Goal: Communication & Community: Answer question/provide support

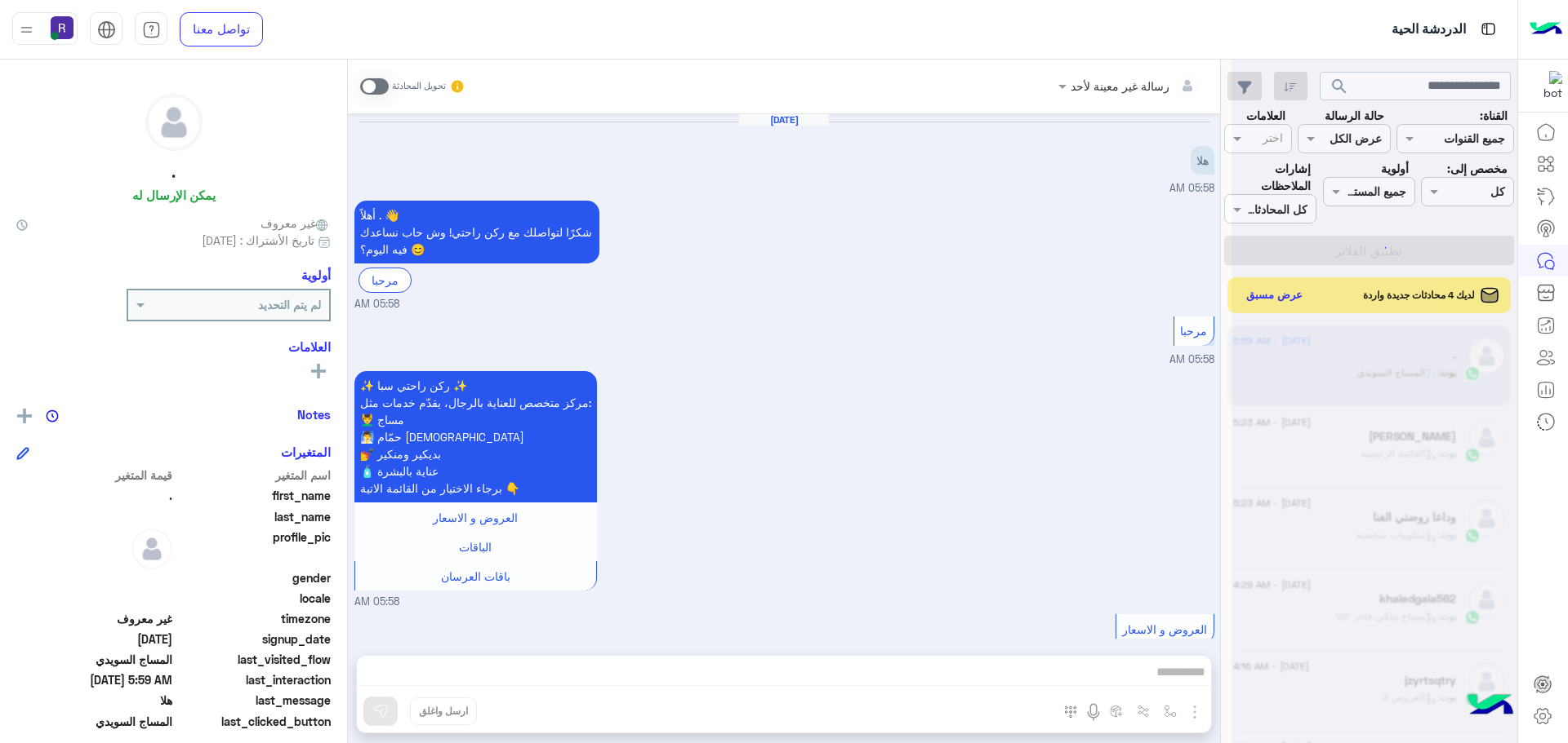
scroll to position [615, 0]
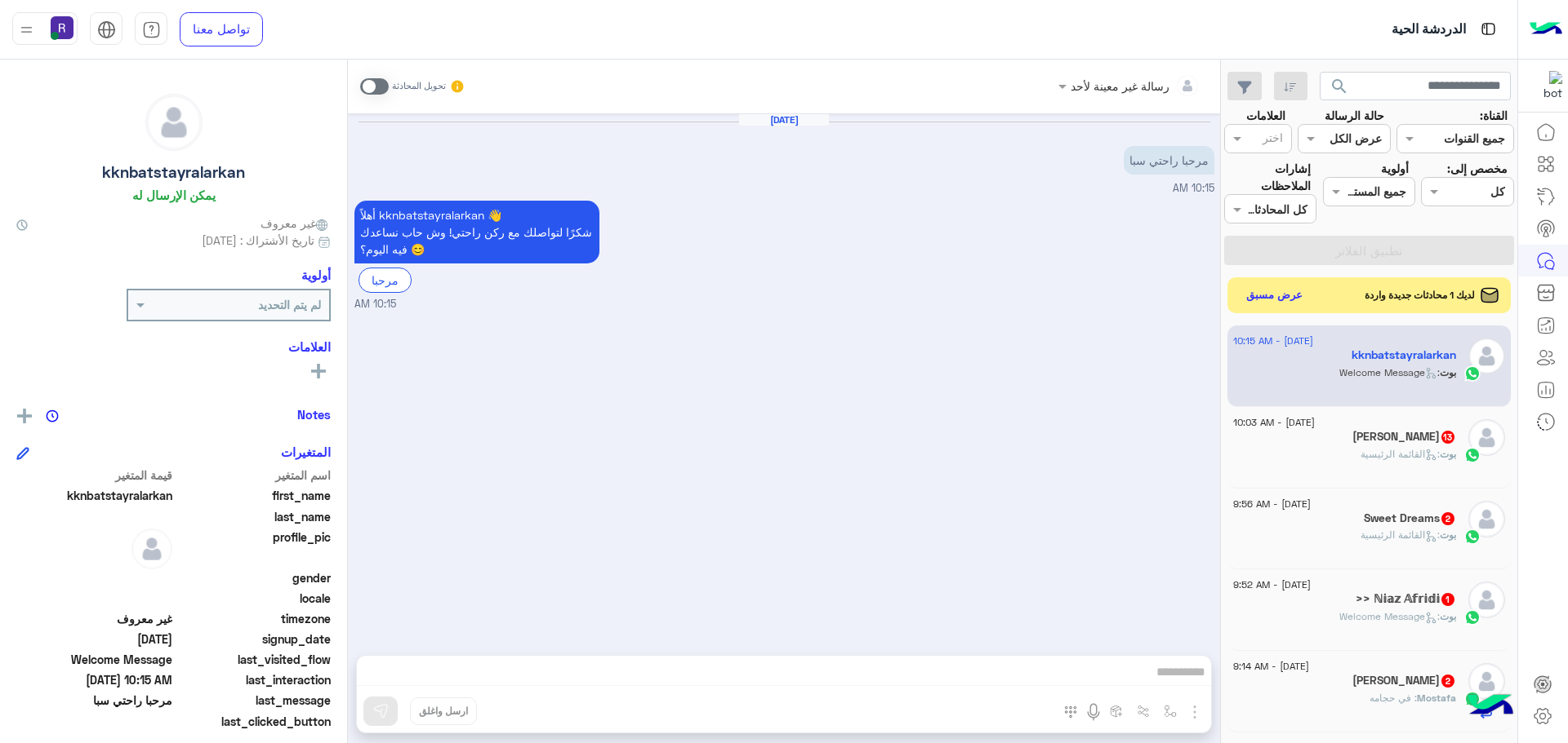
click at [1340, 433] on div "[PERSON_NAME] 13" at bounding box center [1344, 438] width 223 height 17
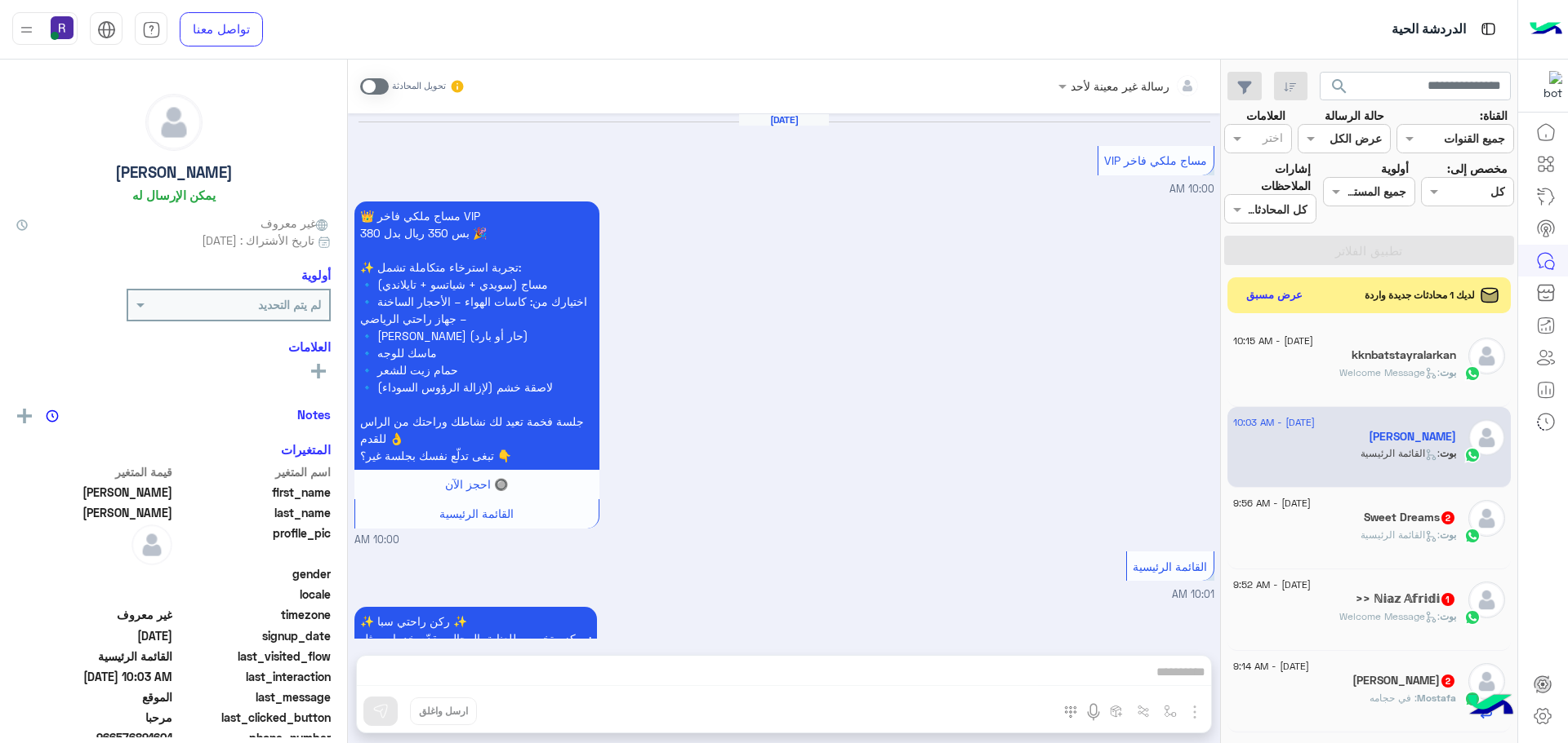
scroll to position [2822, 0]
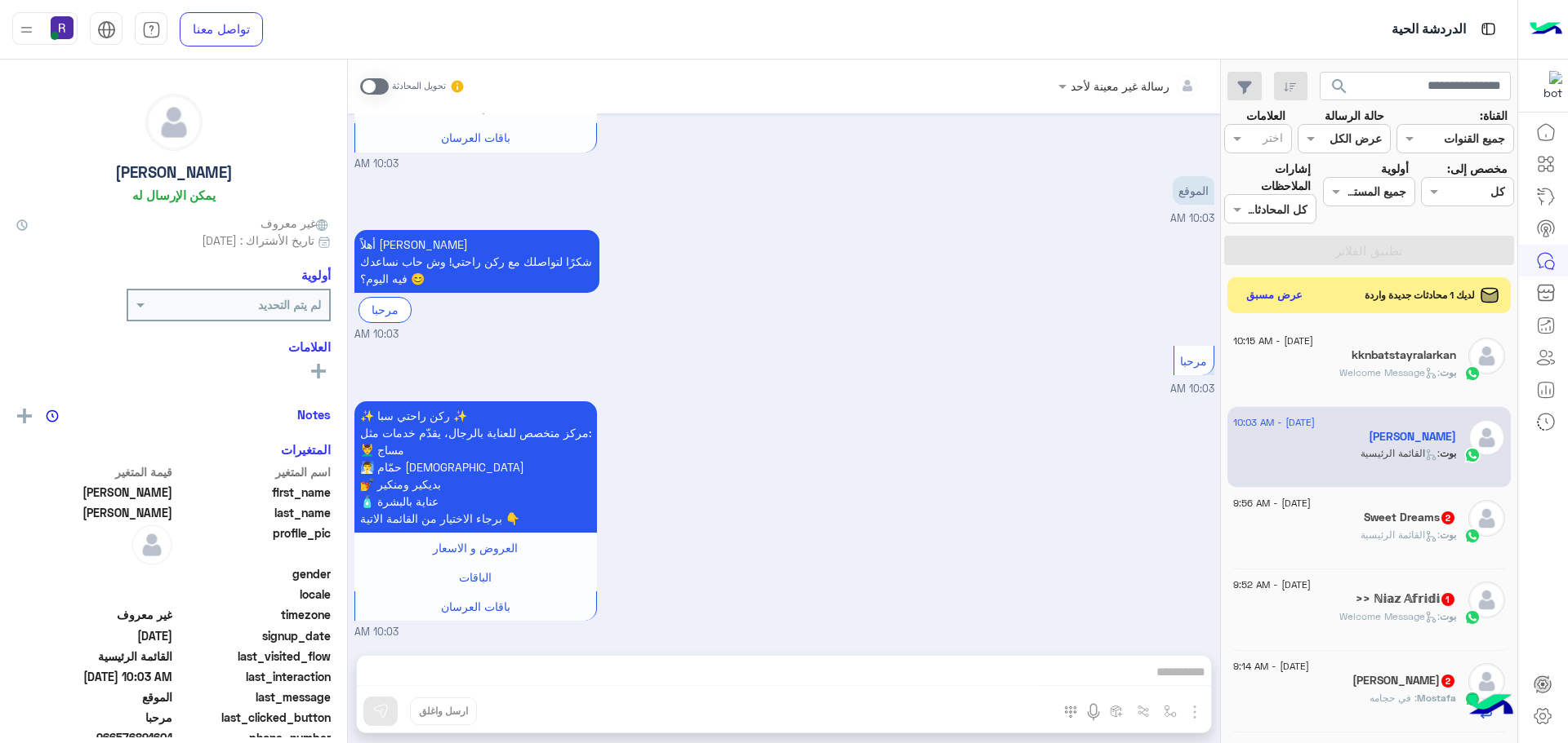
click at [1379, 530] on span ": القائمة الرئيسية" at bounding box center [1399, 534] width 79 height 12
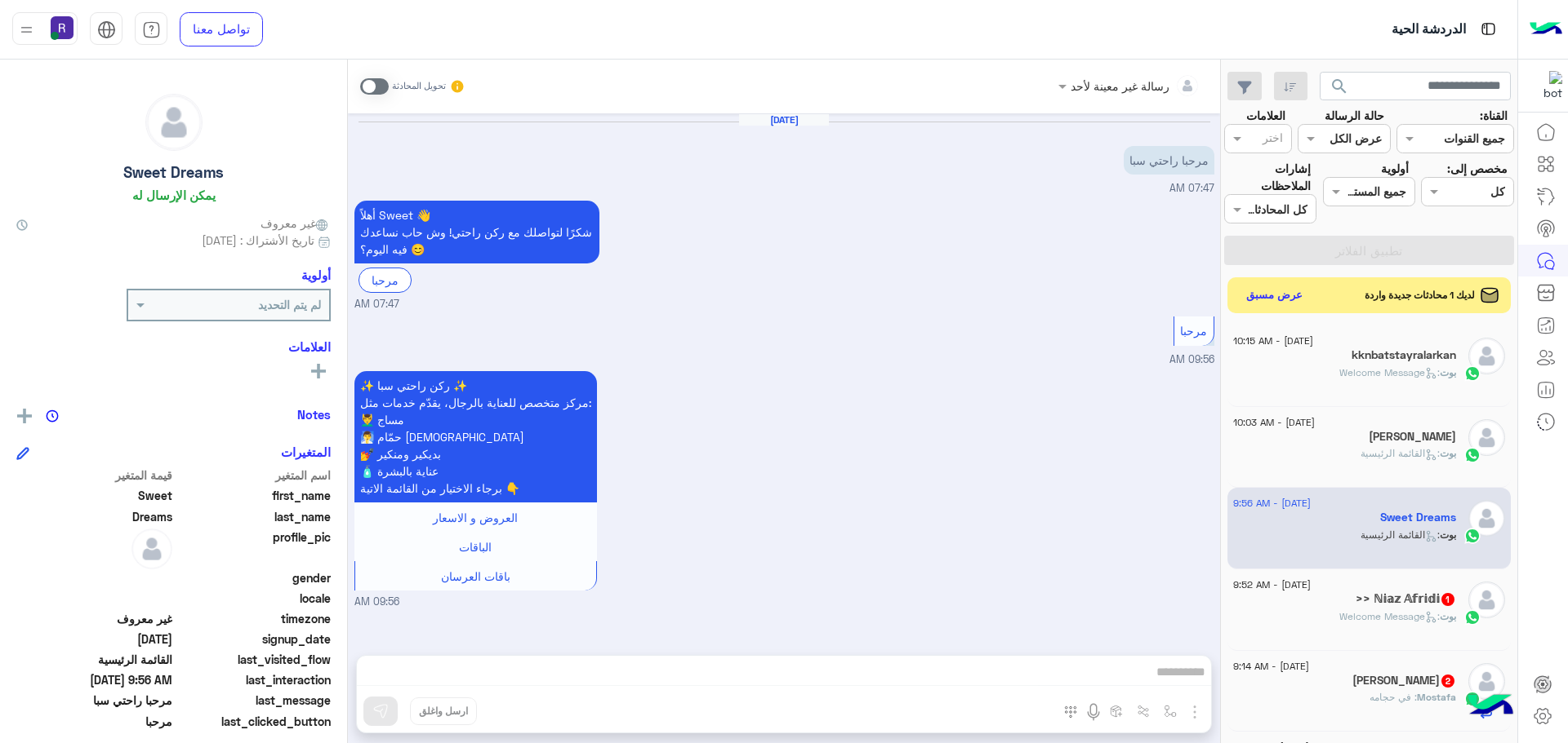
scroll to position [163, 0]
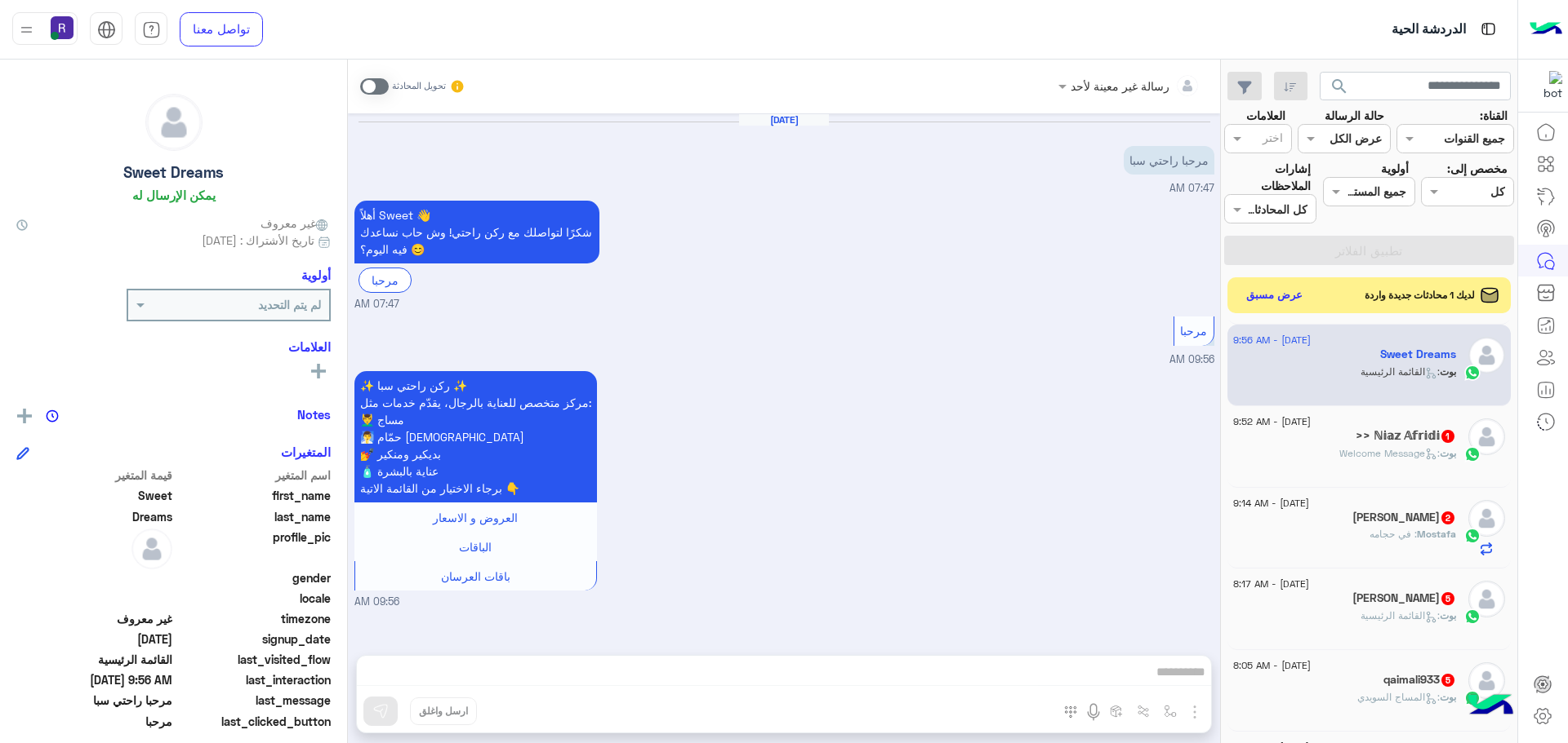
click at [1372, 437] on h5 ">> ℕ𝕚𝕒𝕫 𝔸𝕗𝕣𝕚𝕕𝕚 1" at bounding box center [1406, 435] width 101 height 14
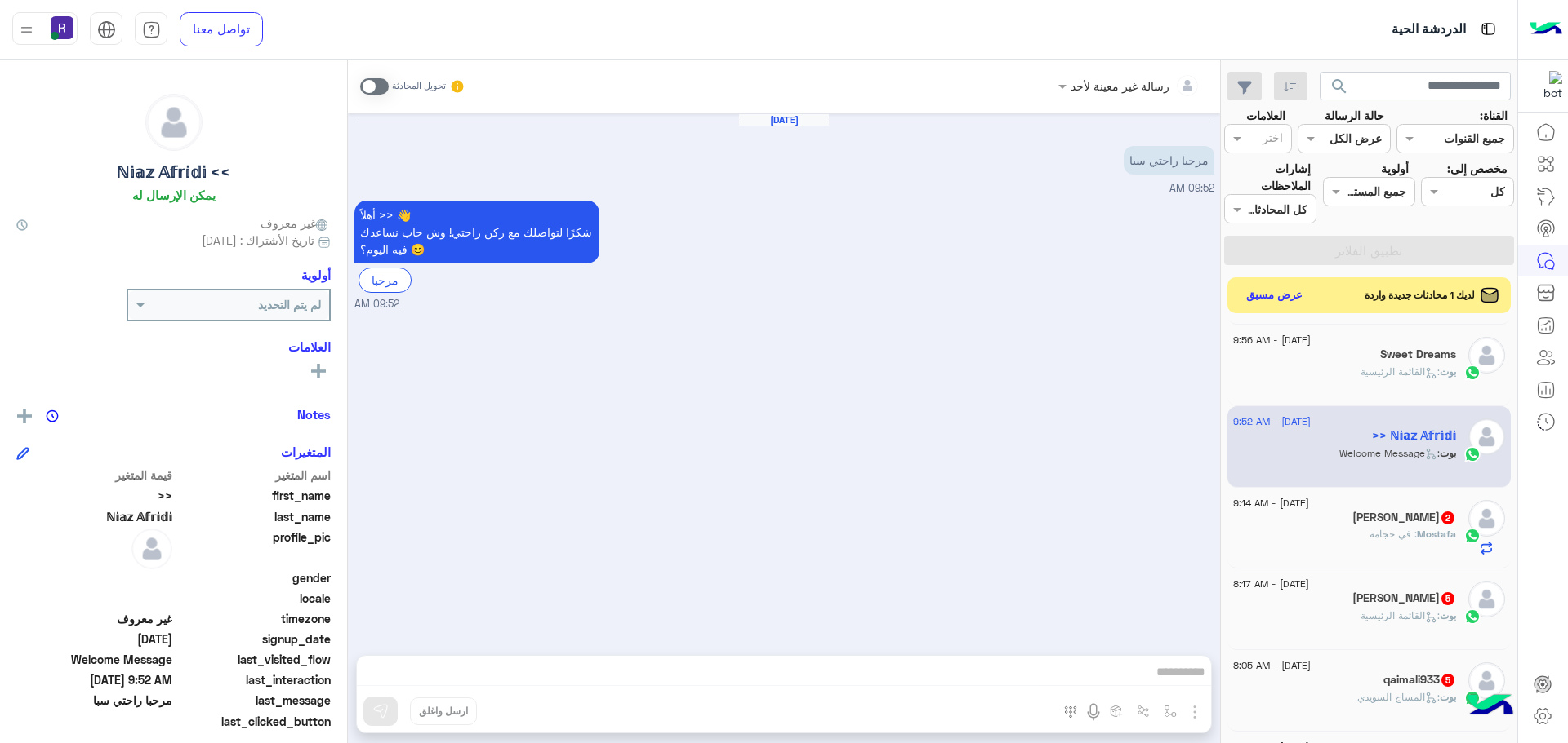
click at [1372, 519] on h5 "Mostafa Smka 2" at bounding box center [1404, 517] width 104 height 14
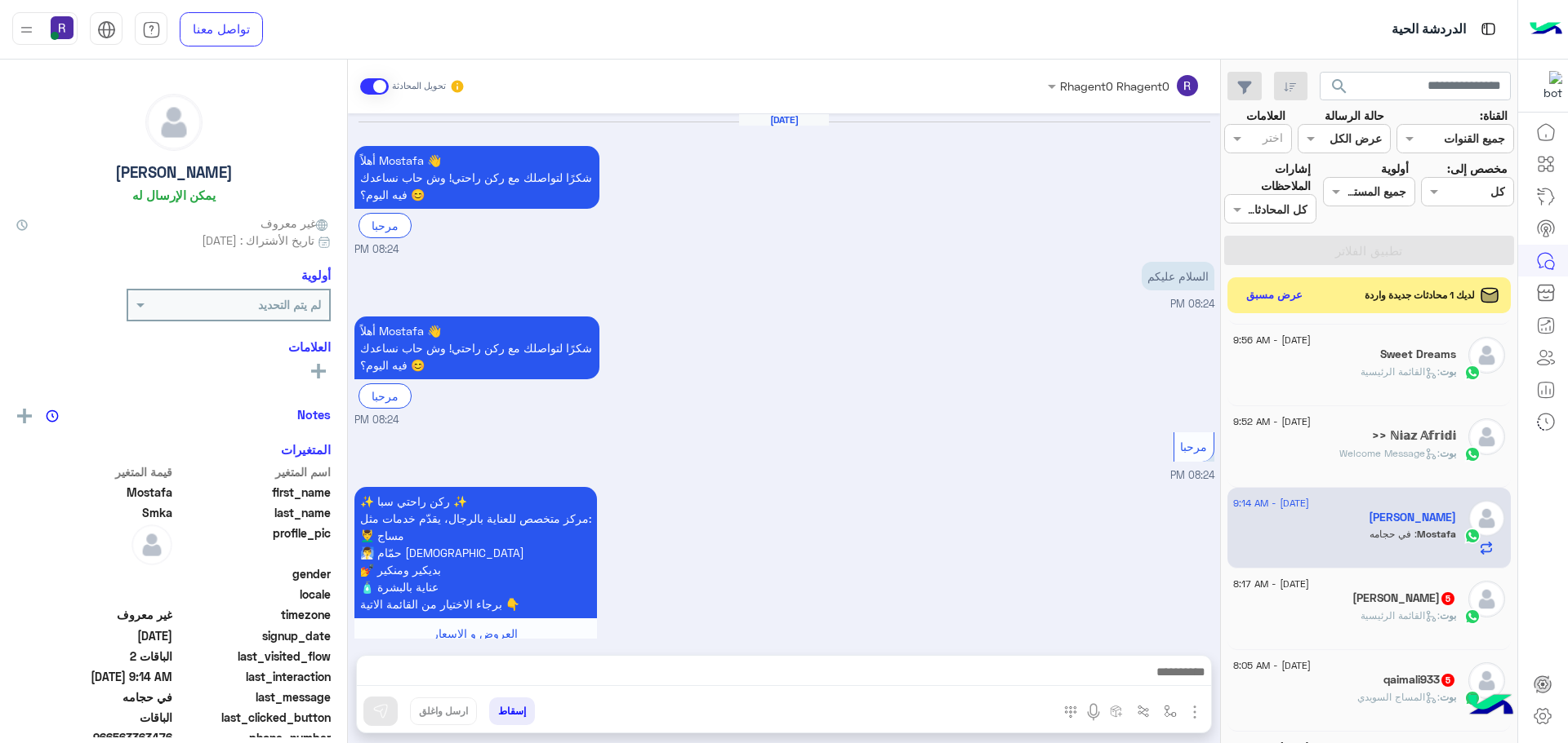
scroll to position [1768, 0]
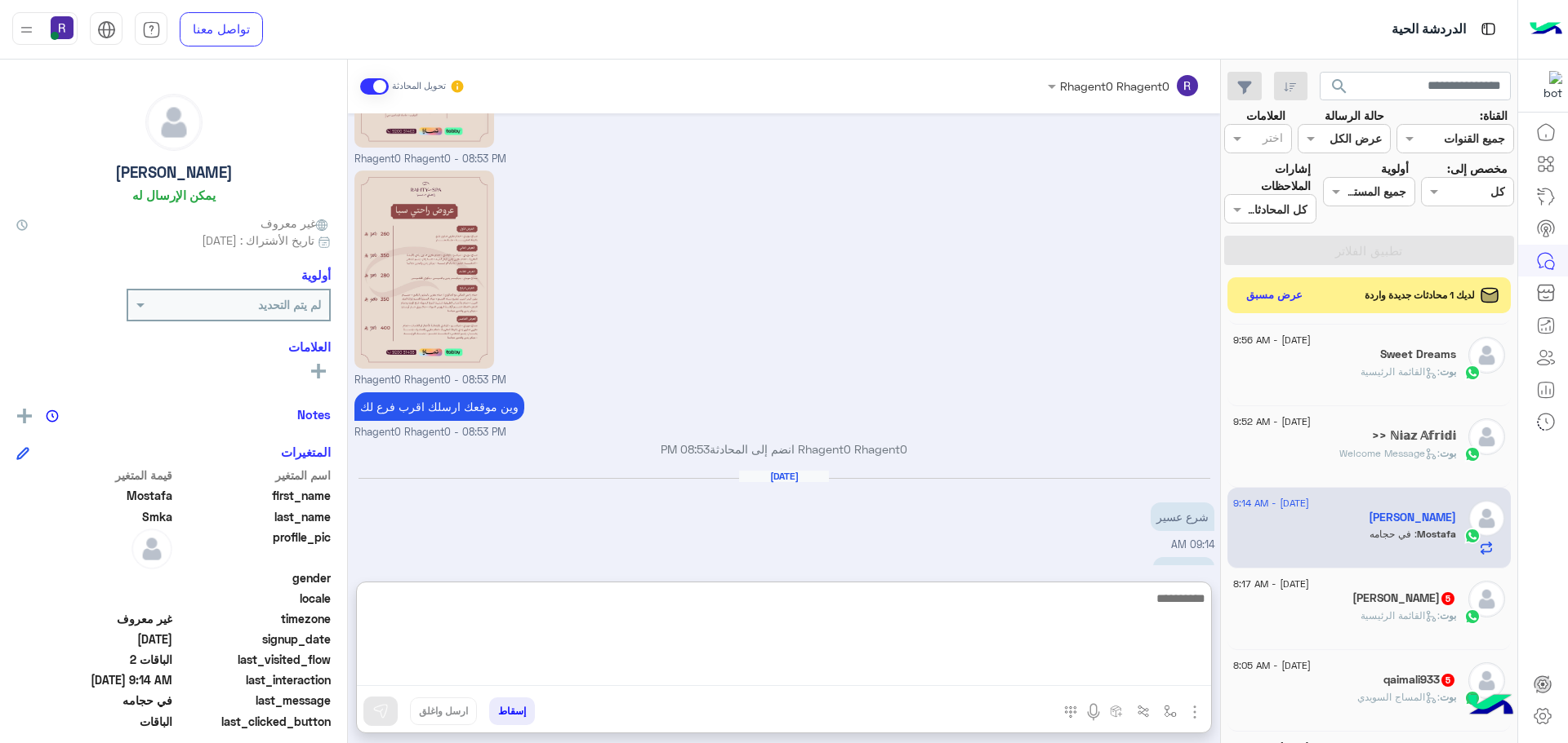
click at [1111, 676] on textarea at bounding box center [784, 637] width 854 height 98
type textarea "**********"
click at [1117, 676] on textarea "**********" at bounding box center [784, 637] width 854 height 98
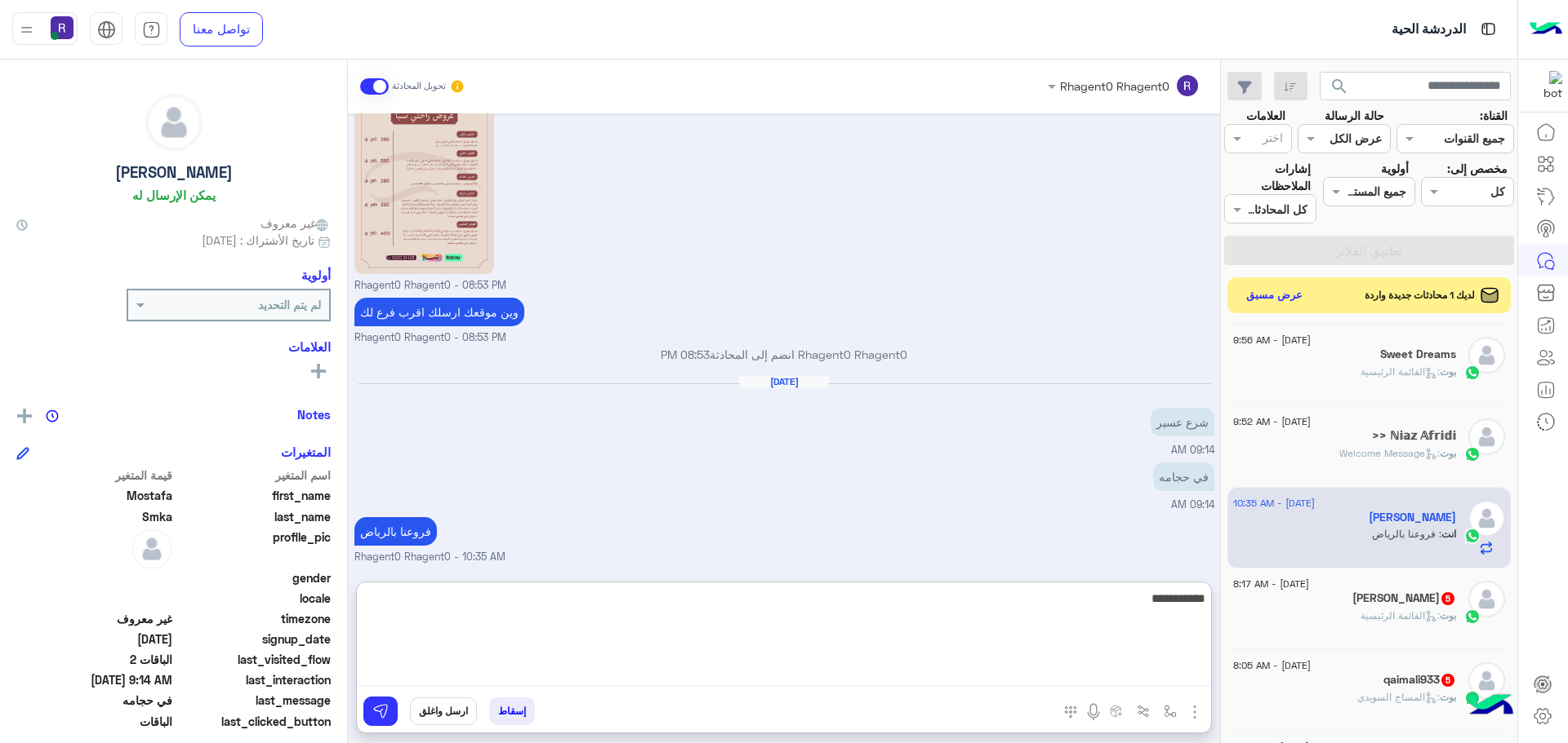
type textarea "**********"
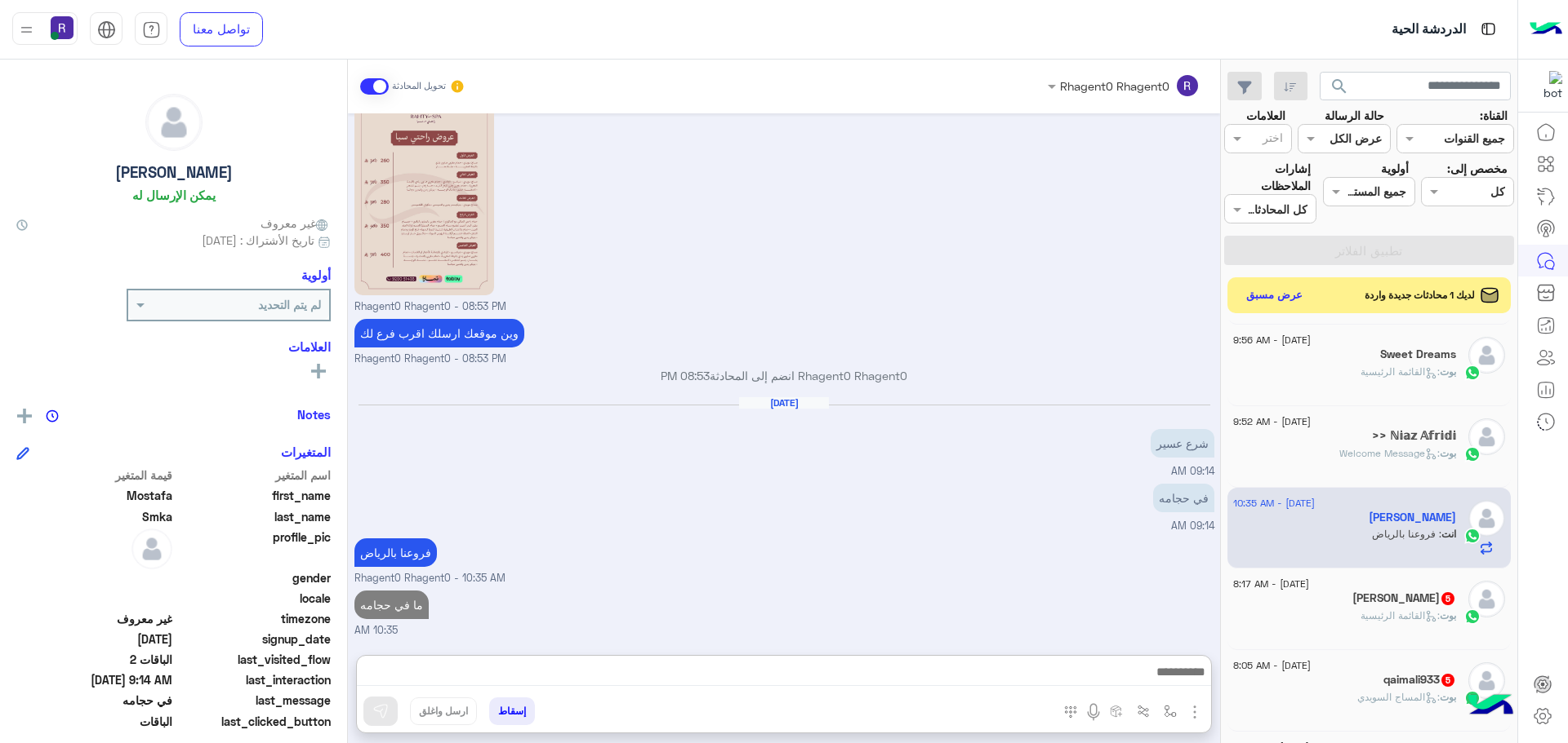
click at [1309, 590] on span "[DATE] - 8:17 AM" at bounding box center [1270, 585] width 76 height 15
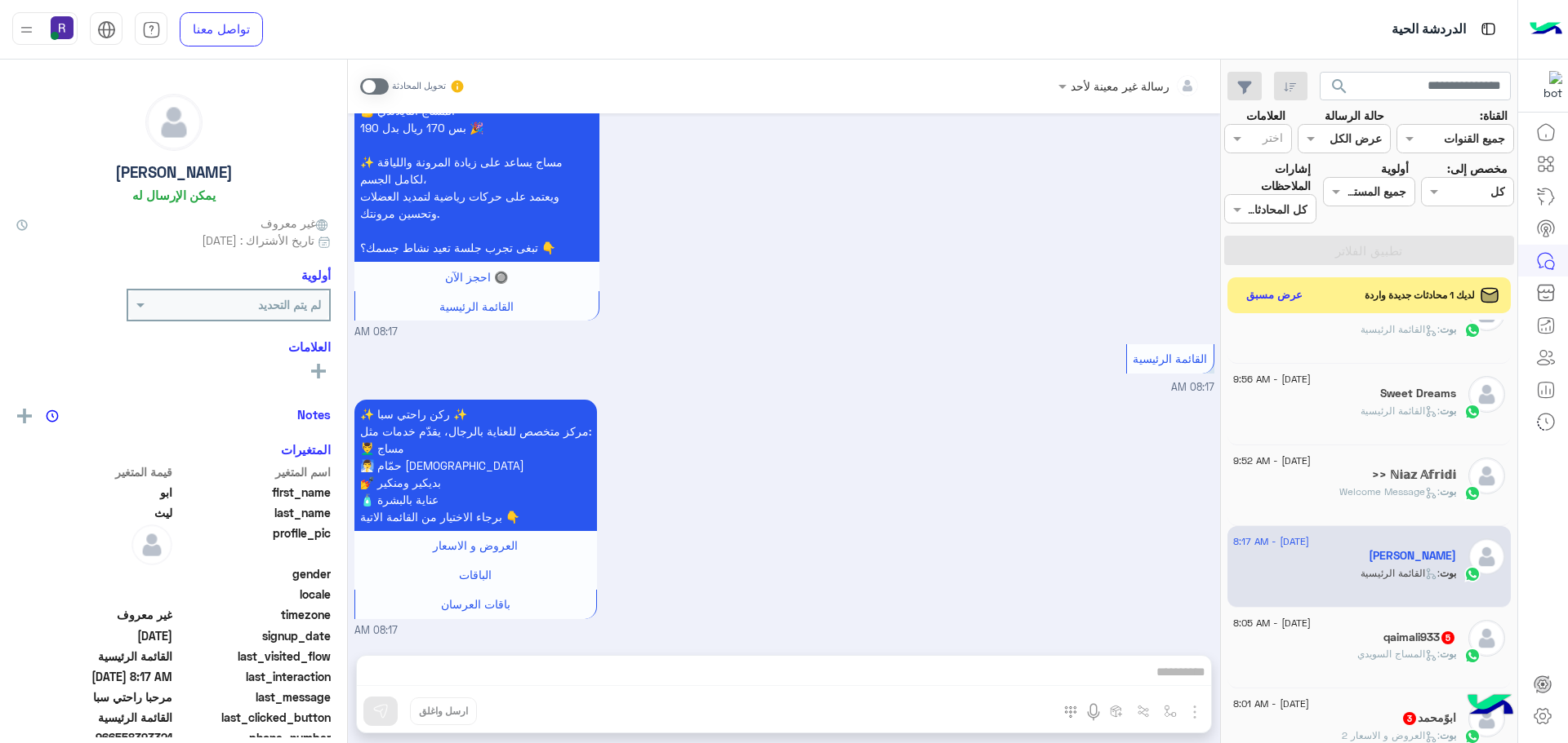
scroll to position [245, 0]
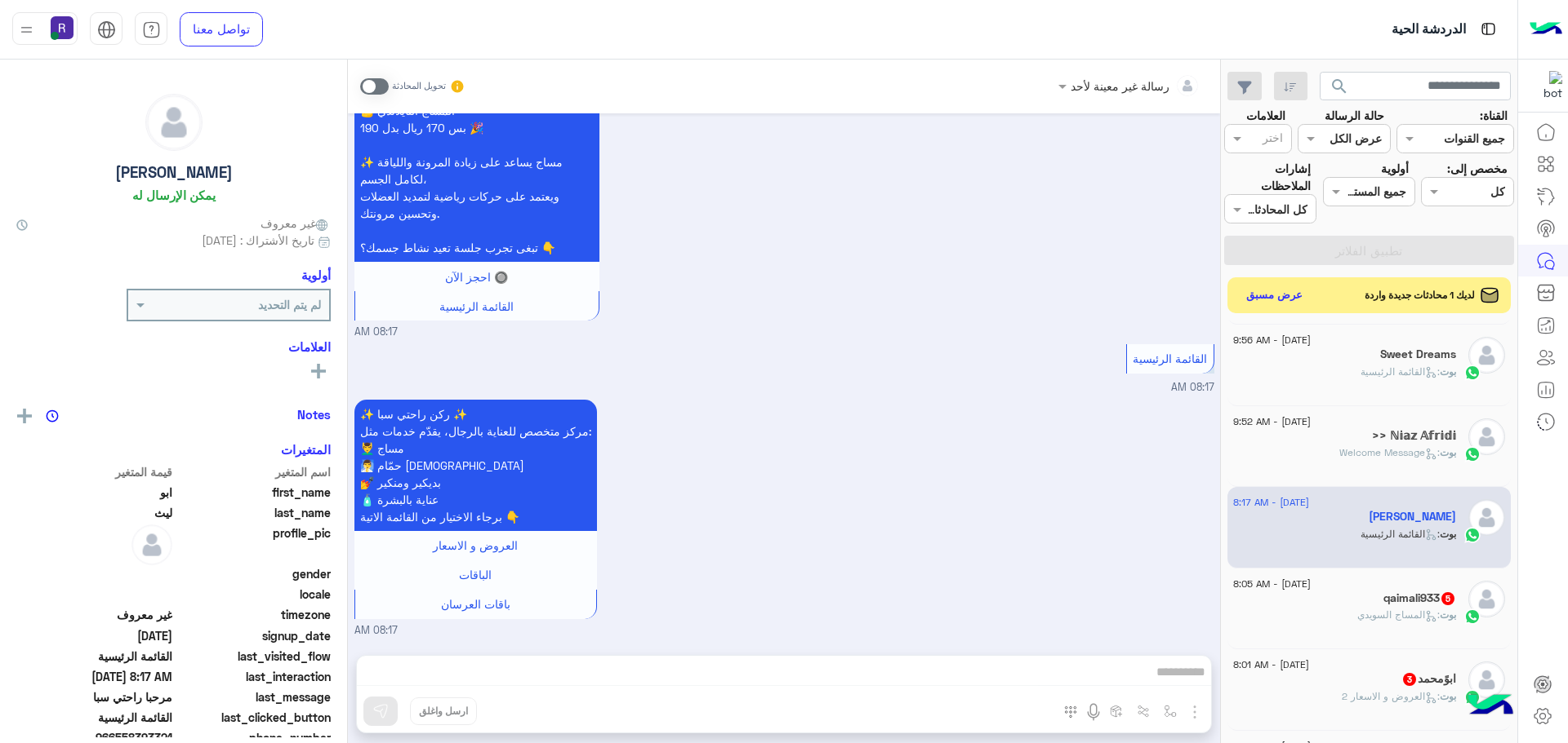
click at [1375, 594] on div "qaimali933 5" at bounding box center [1344, 600] width 223 height 17
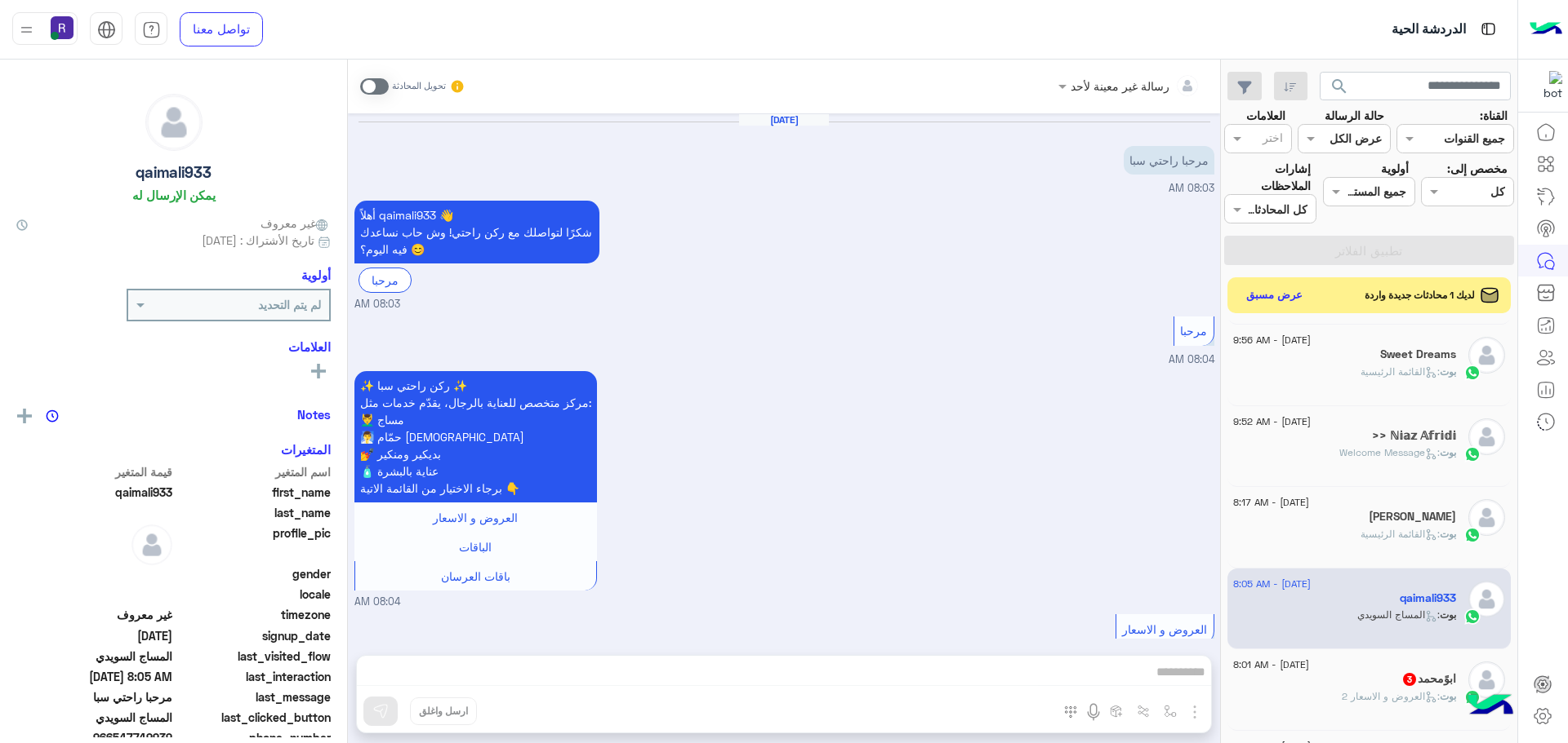
scroll to position [840, 0]
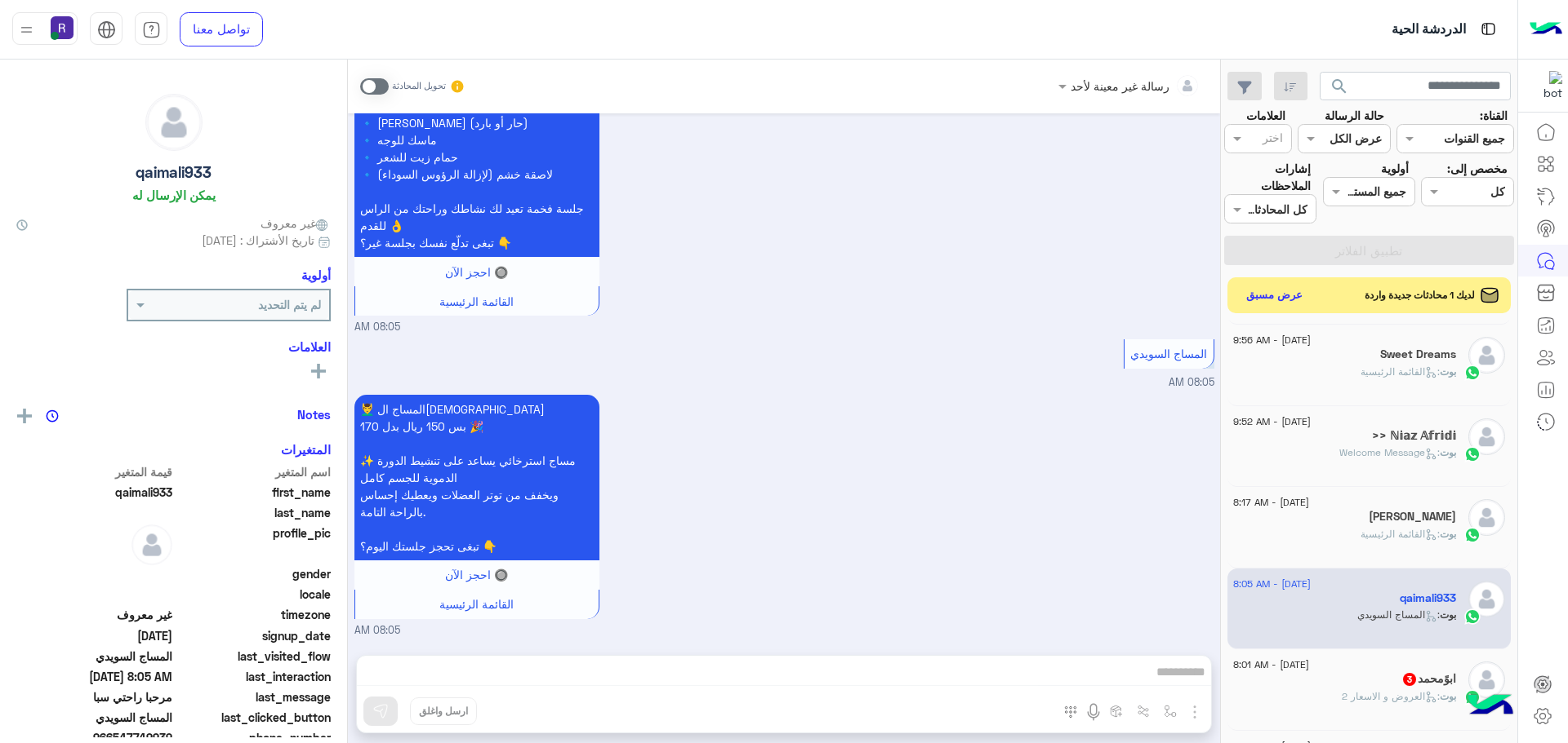
click at [1365, 441] on div ">> ℕ𝕚𝕒𝕫 𝔸𝕗𝕣𝕚𝕕𝕚" at bounding box center [1344, 437] width 223 height 17
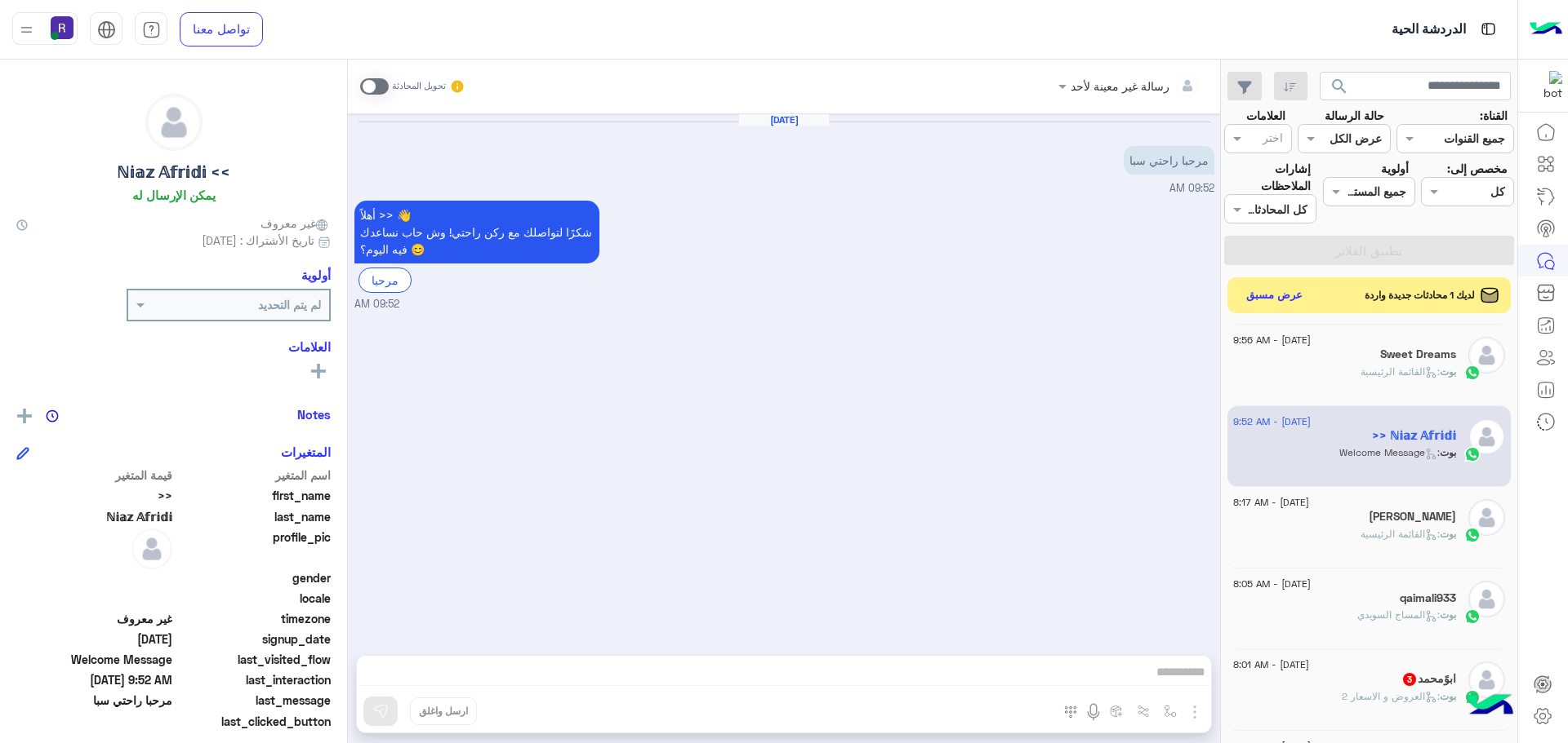
click at [1360, 370] on span ": القائمة الرئيسية" at bounding box center [1399, 371] width 79 height 12
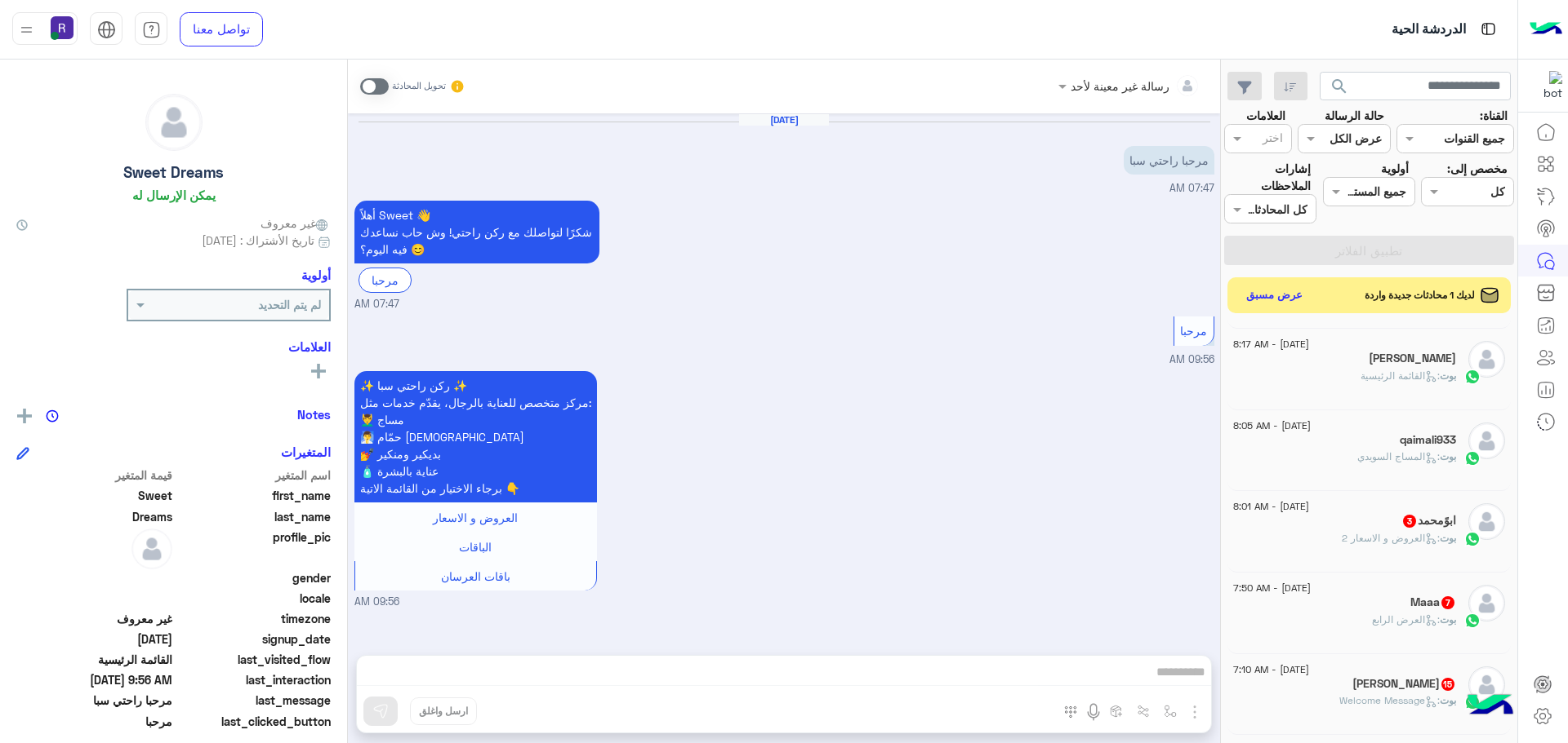
scroll to position [408, 0]
click at [1378, 527] on p "بوت : العروض و الاسعار 2" at bounding box center [1398, 534] width 115 height 15
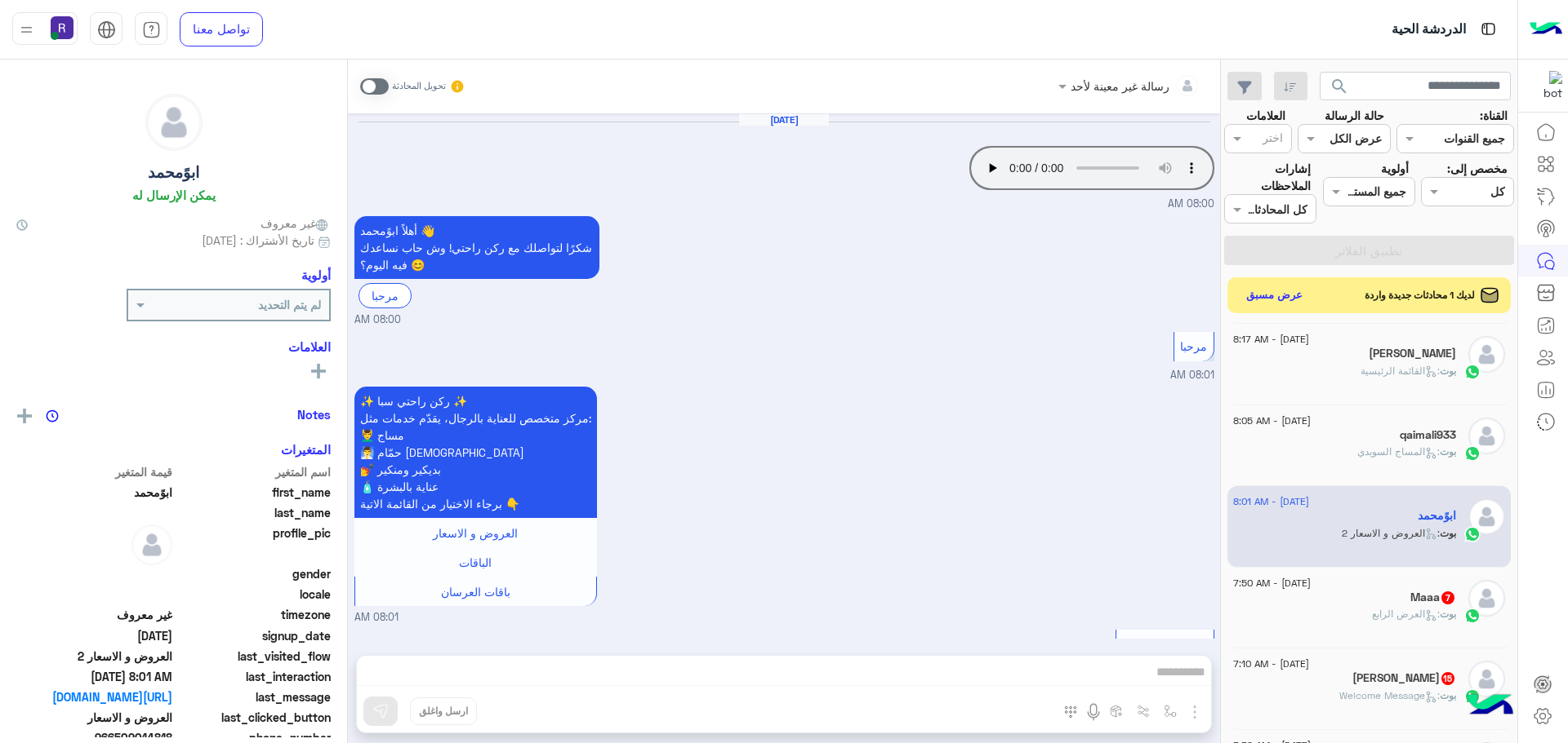
scroll to position [146, 0]
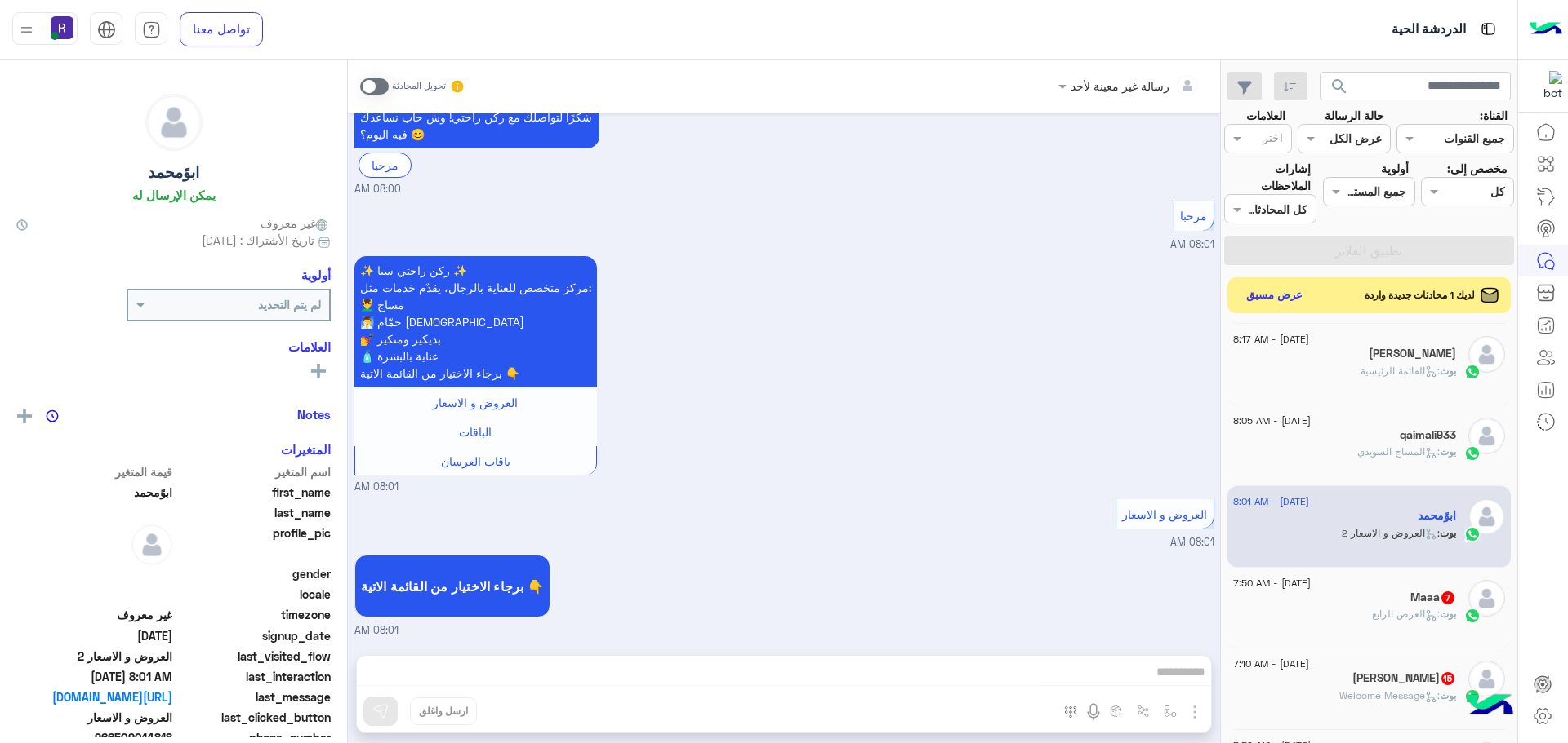
click at [1381, 605] on div "Maaa 7" at bounding box center [1344, 599] width 223 height 17
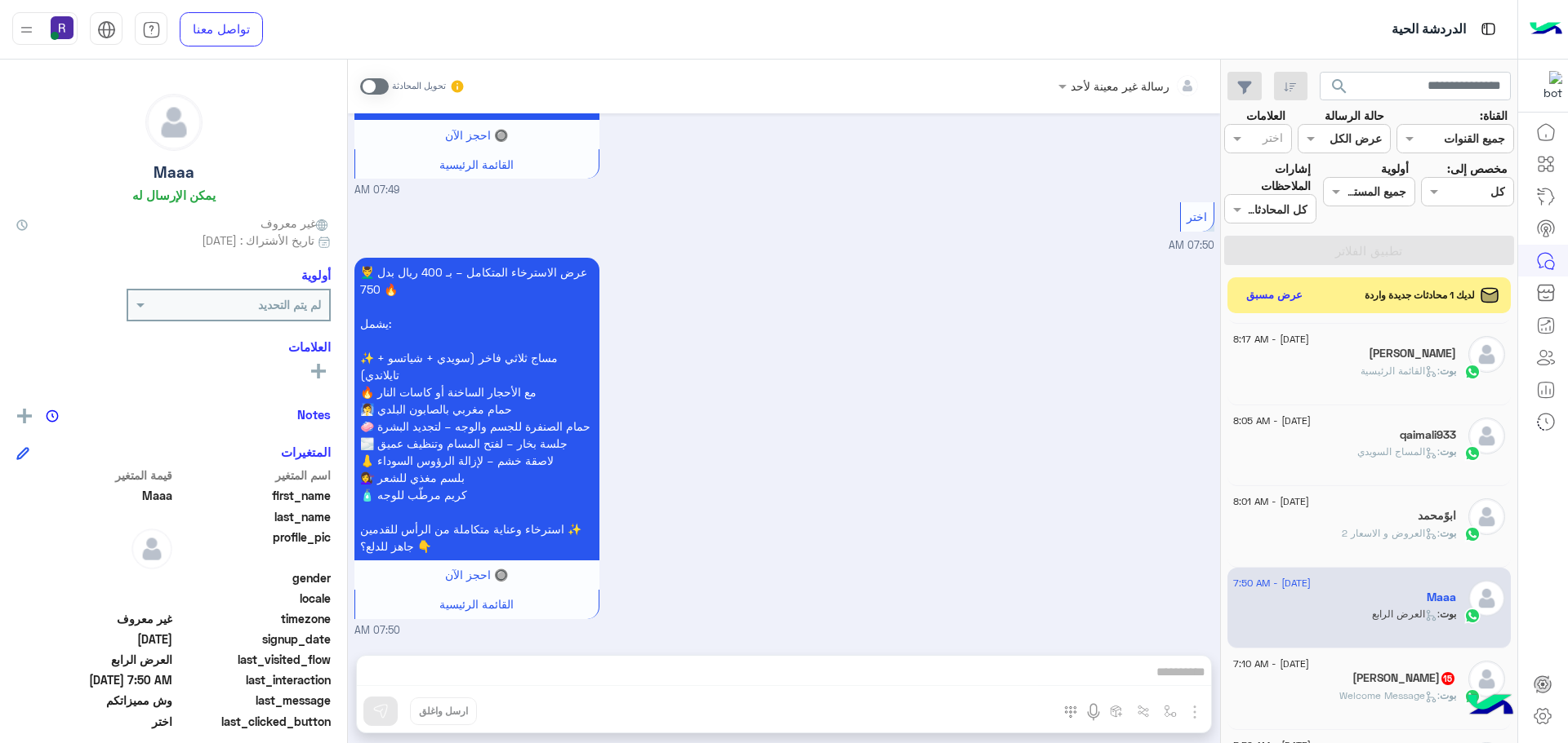
scroll to position [571, 0]
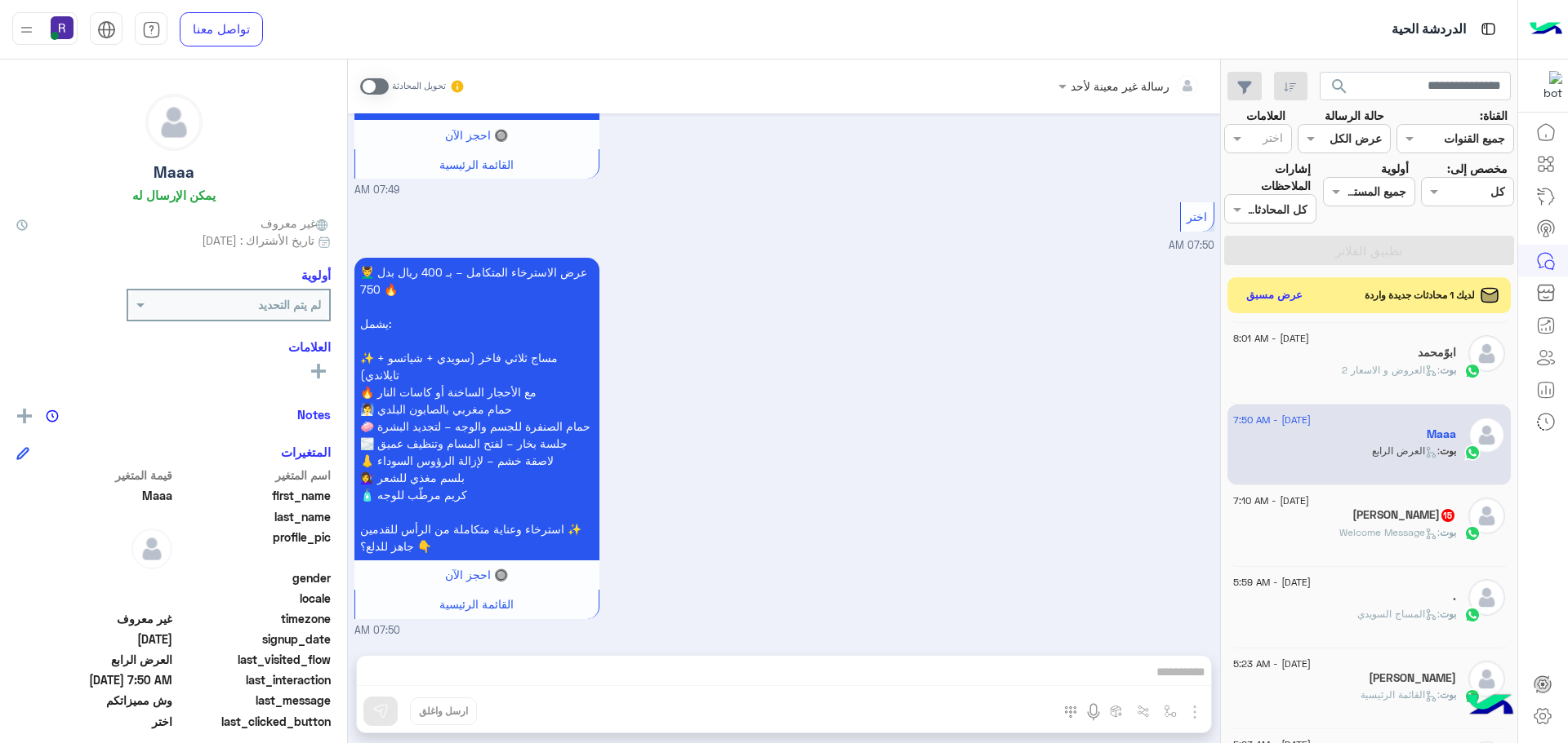
click at [1384, 531] on span ": Welcome Message" at bounding box center [1390, 532] width 101 height 12
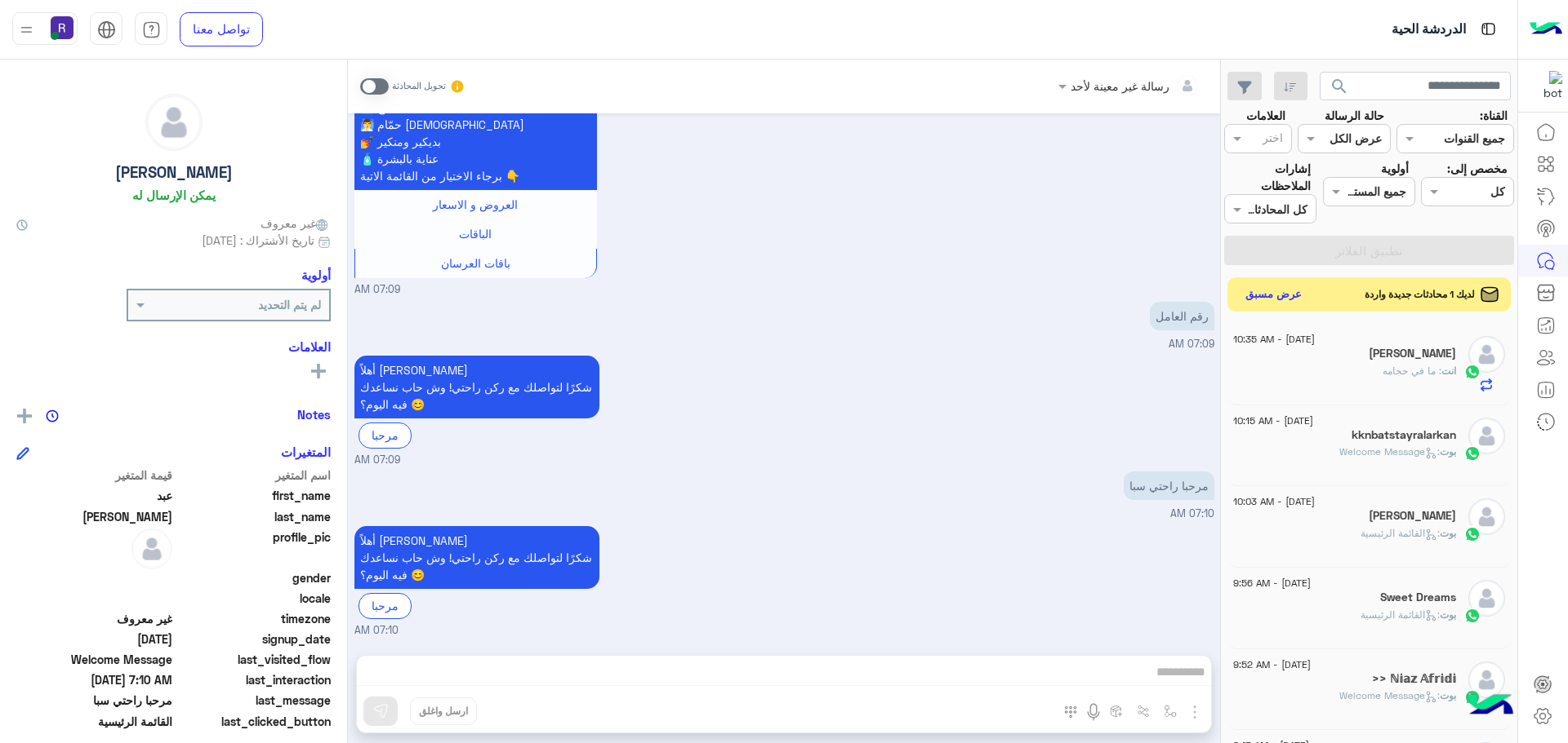
click at [1266, 296] on button "عرض مسبق" at bounding box center [1274, 296] width 69 height 22
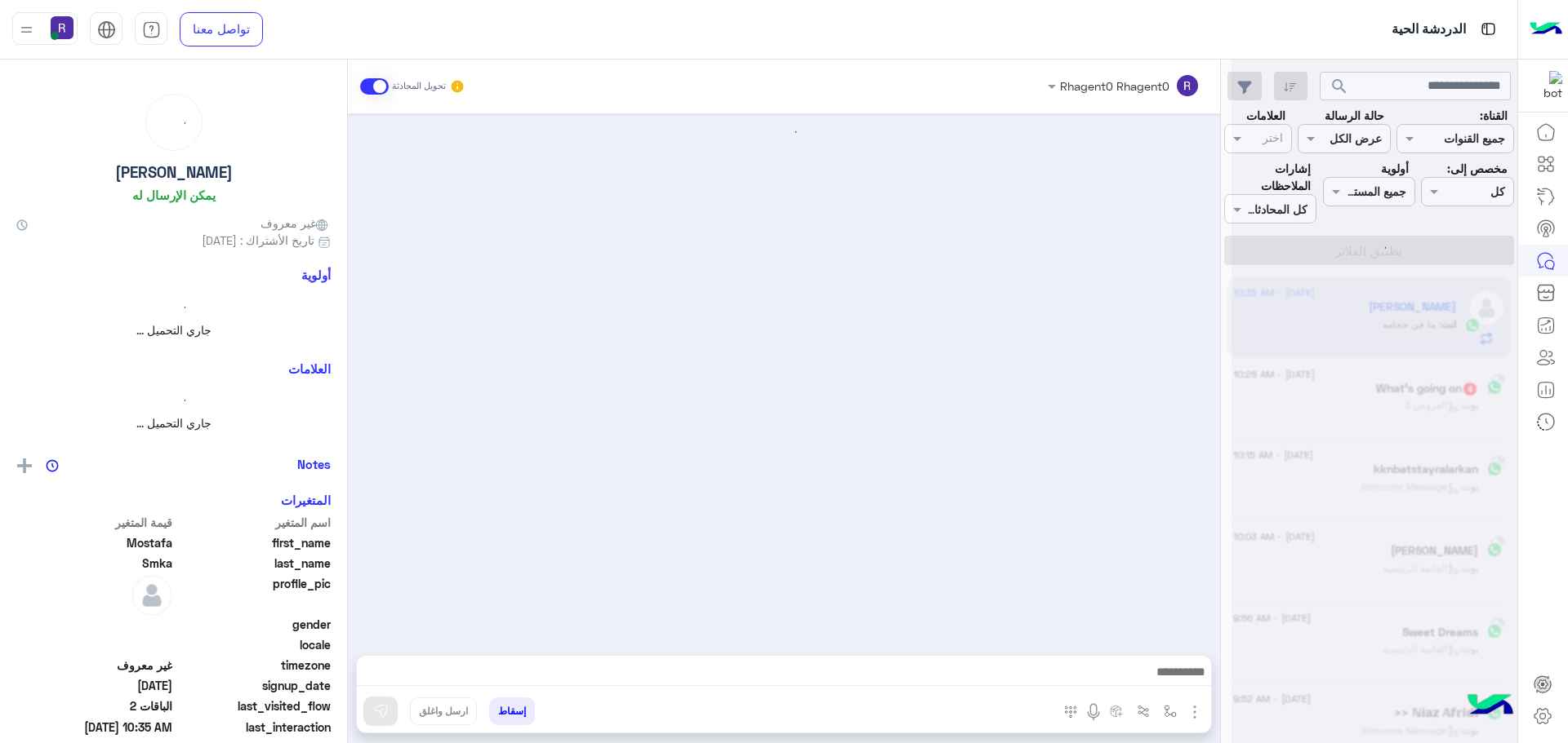
scroll to position [1702, 0]
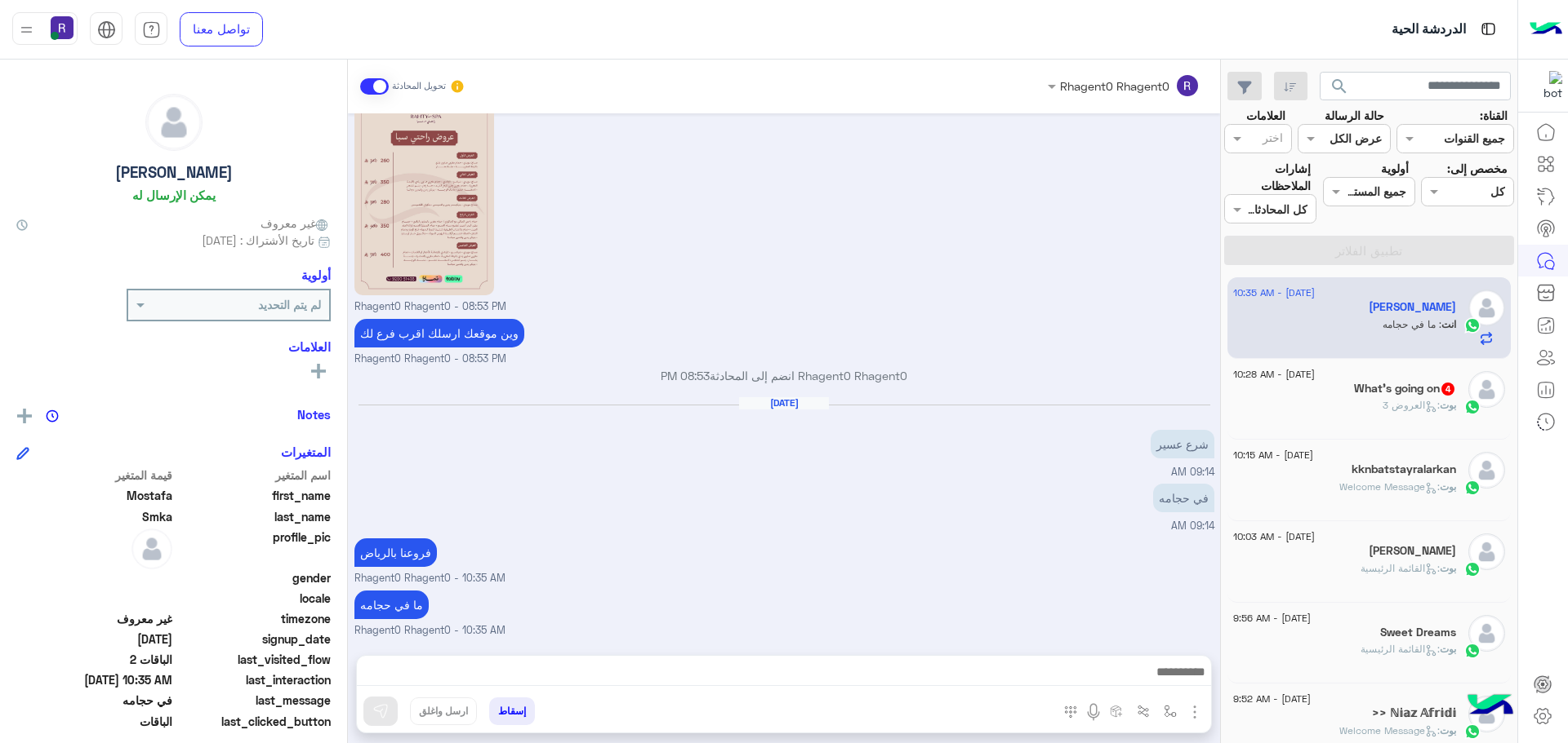
click at [368, 84] on span at bounding box center [374, 87] width 29 height 17
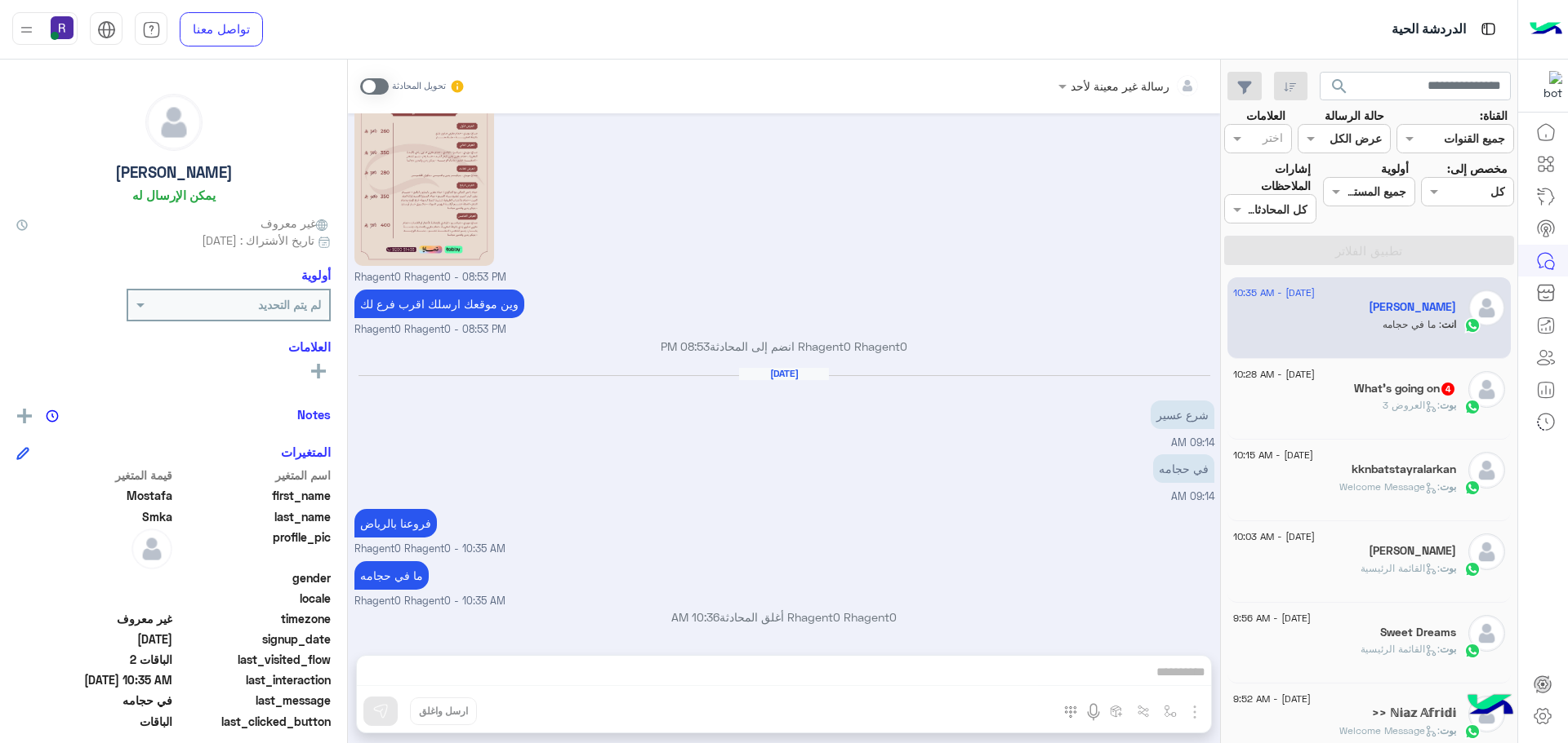
scroll to position [1731, 0]
click at [1372, 405] on div "بوت : العروض 3" at bounding box center [1344, 412] width 223 height 29
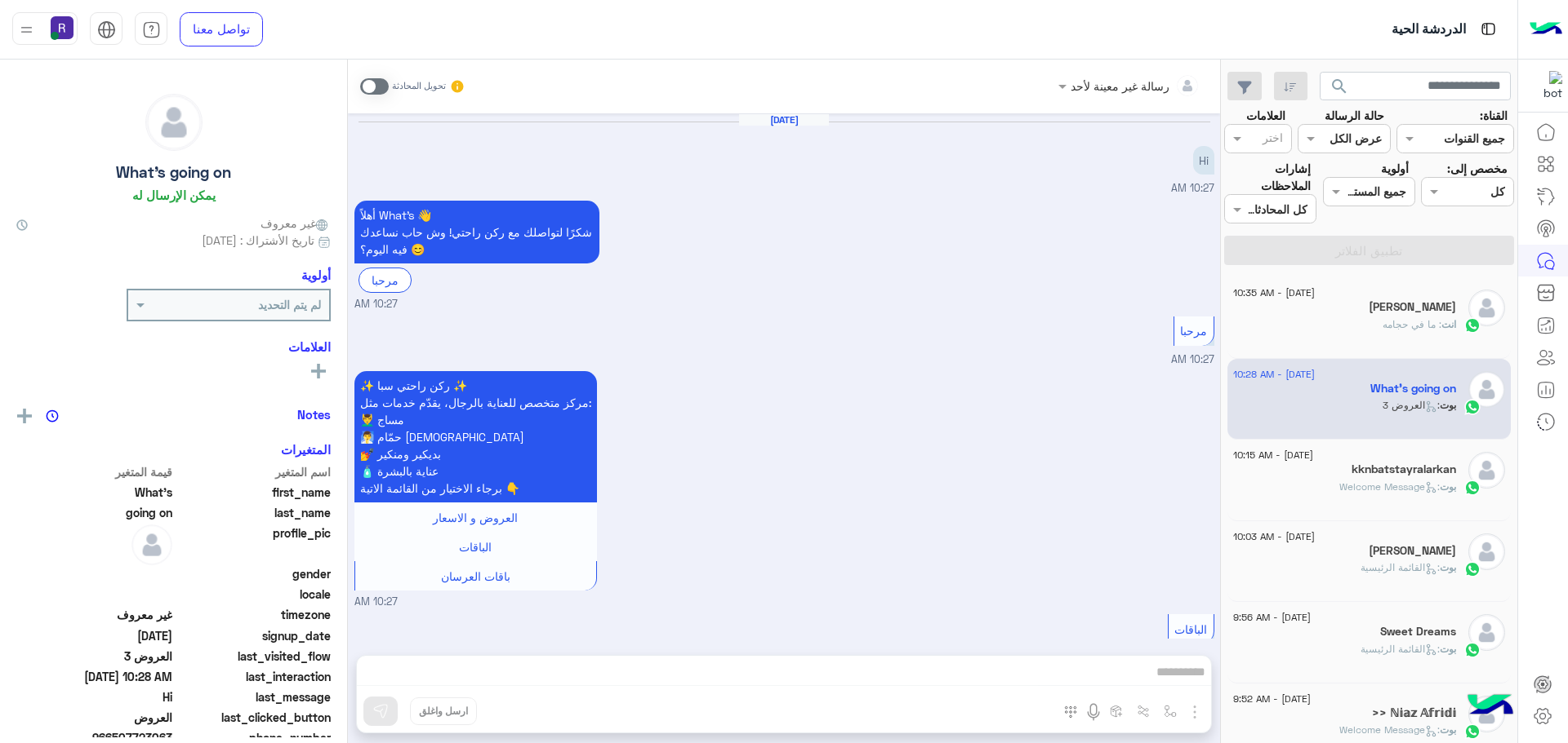
scroll to position [694, 0]
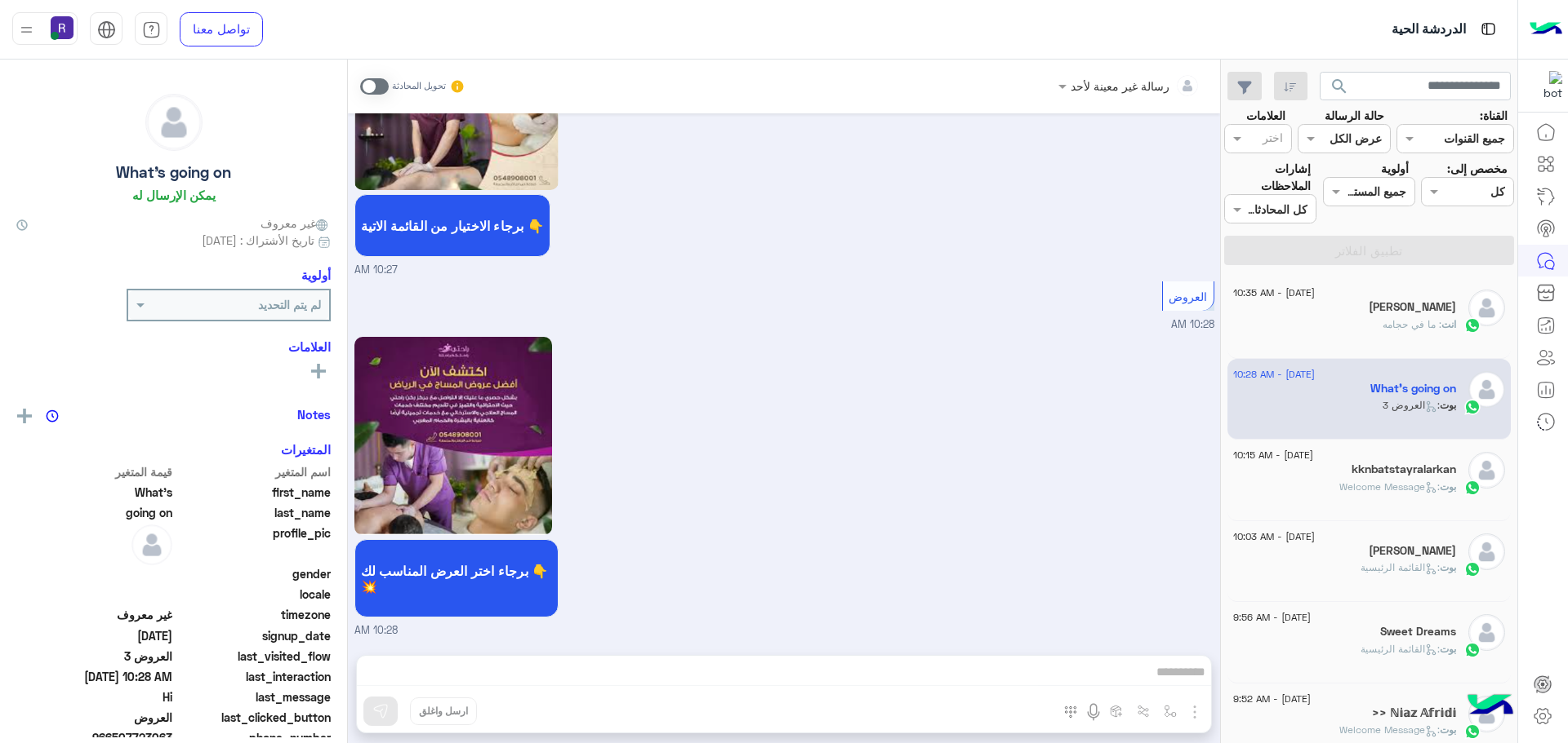
click at [1368, 448] on div "[DATE] - 10:15 AM kknbatstayralarkan بوت : Welcome Message" at bounding box center [1369, 481] width 284 height 82
click at [1368, 475] on h5 "kknbatstayralarkan" at bounding box center [1404, 469] width 104 height 14
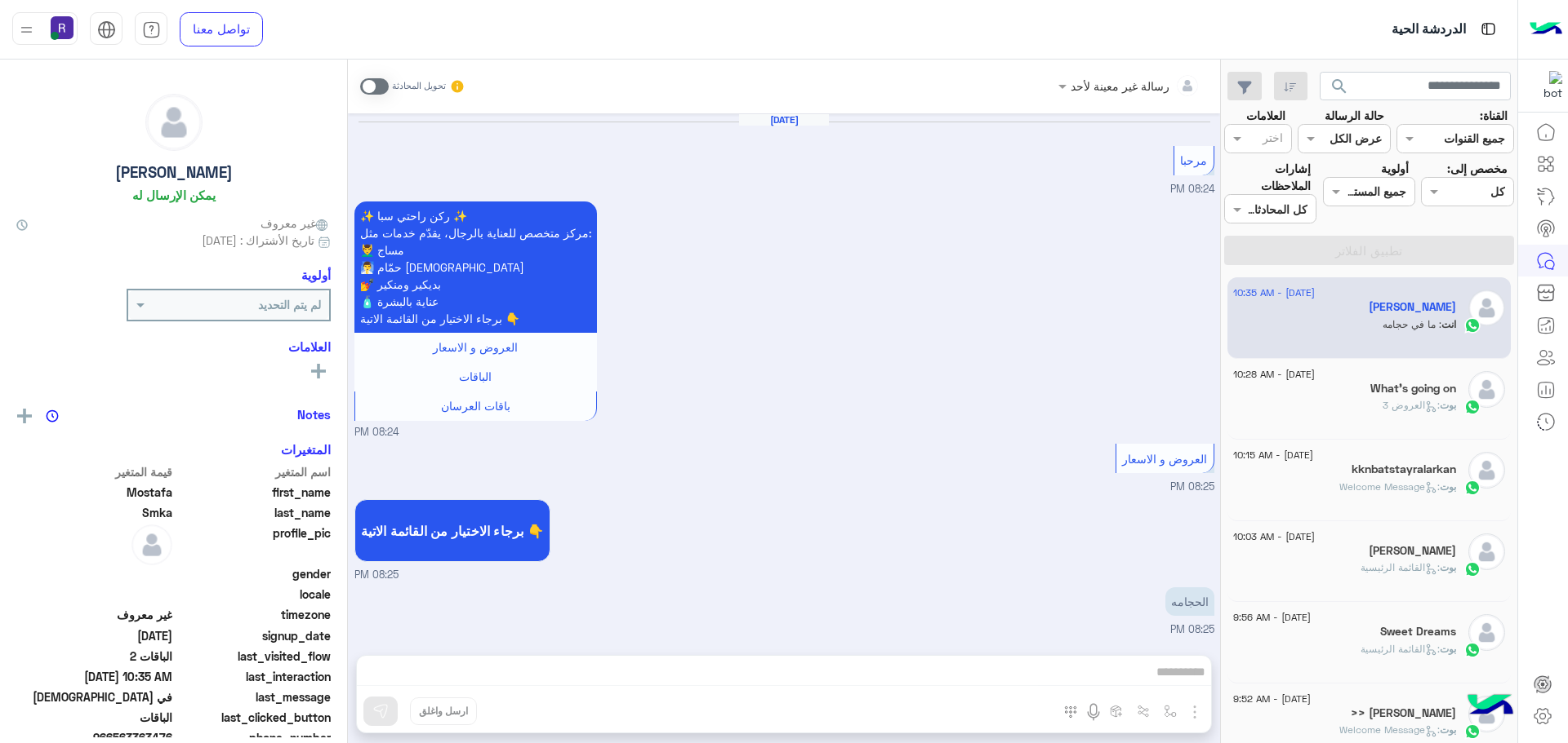
scroll to position [1616, 0]
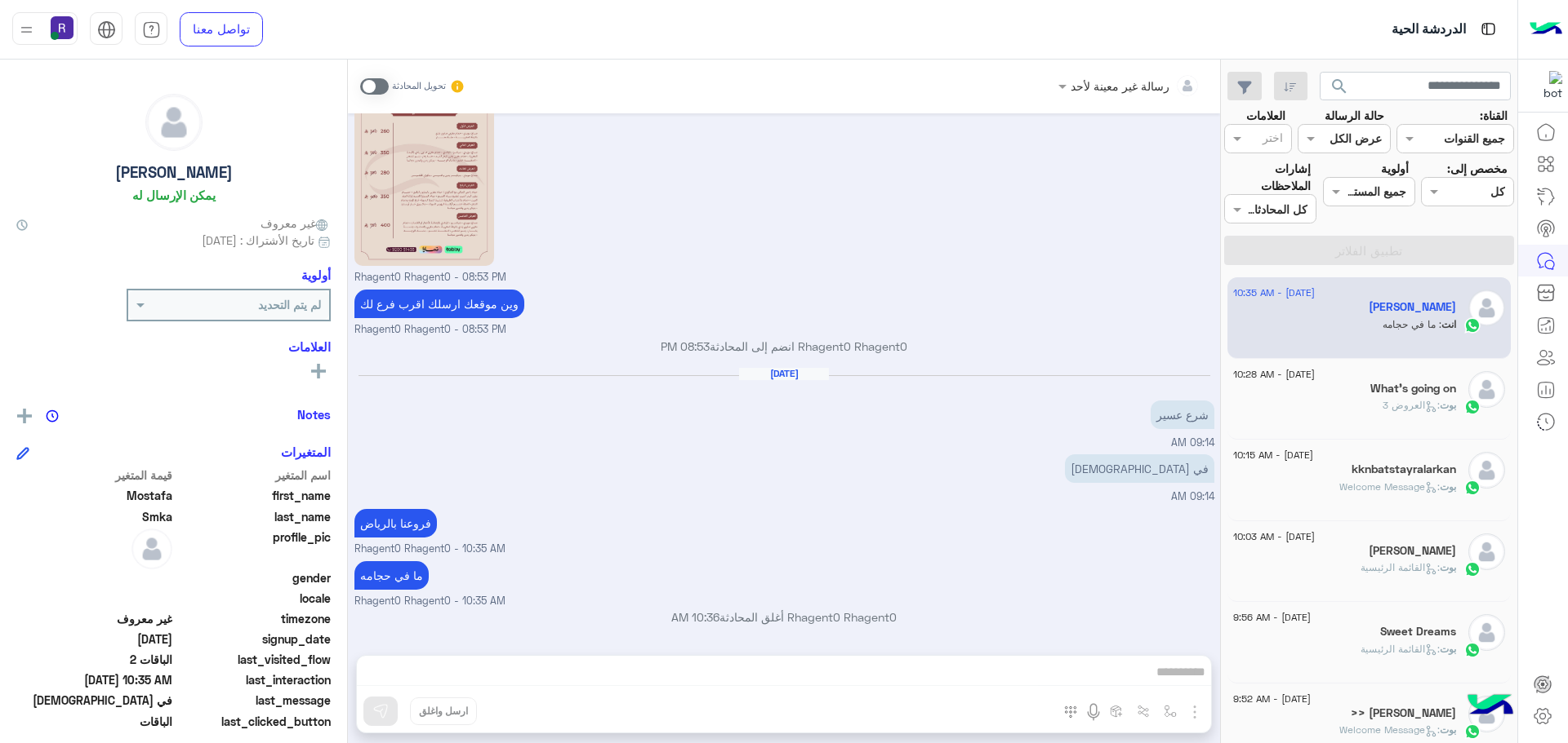
click at [1372, 409] on div "بوت : العروض 3" at bounding box center [1344, 412] width 223 height 29
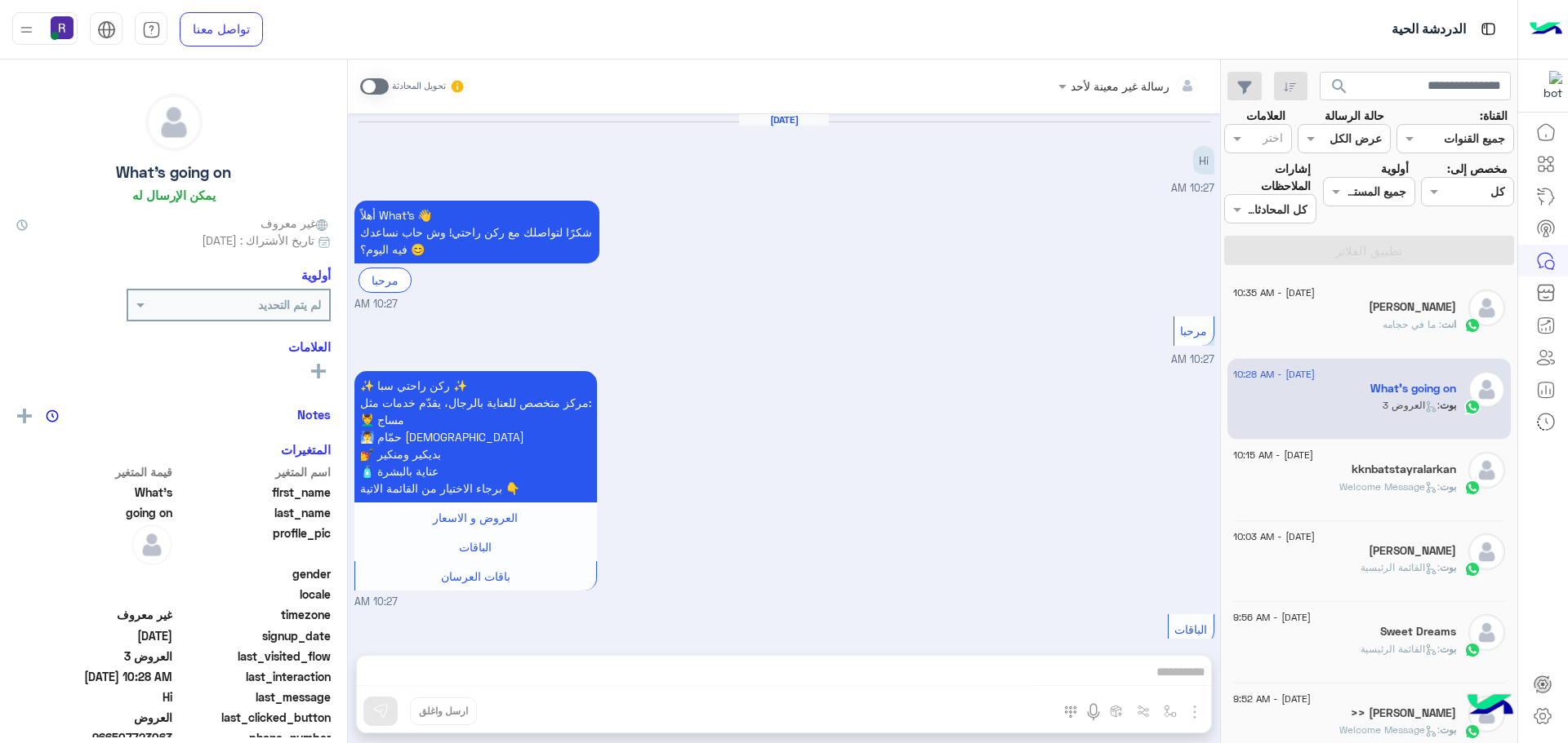
scroll to position [694, 0]
